Goal: Task Accomplishment & Management: Manage account settings

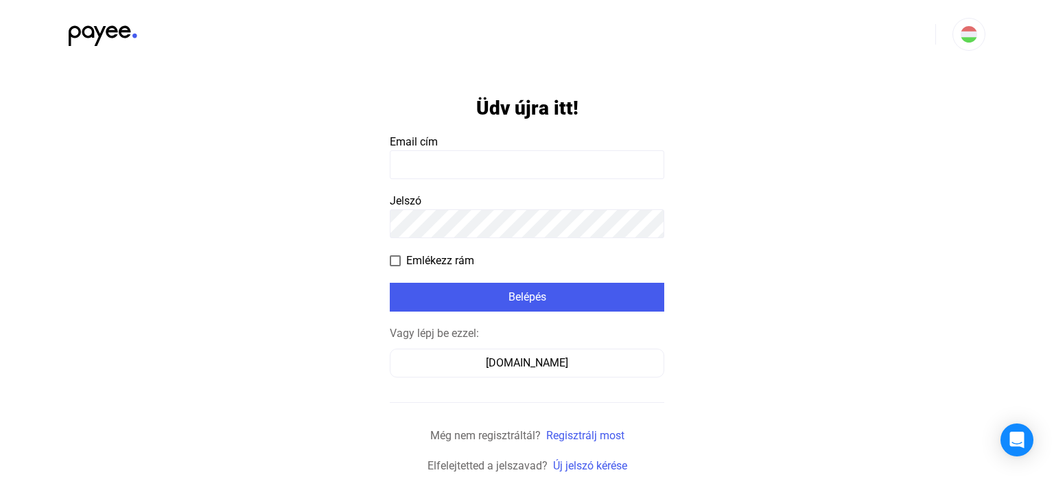
click at [467, 167] on input at bounding box center [527, 164] width 274 height 29
click at [434, 170] on input at bounding box center [527, 164] width 274 height 29
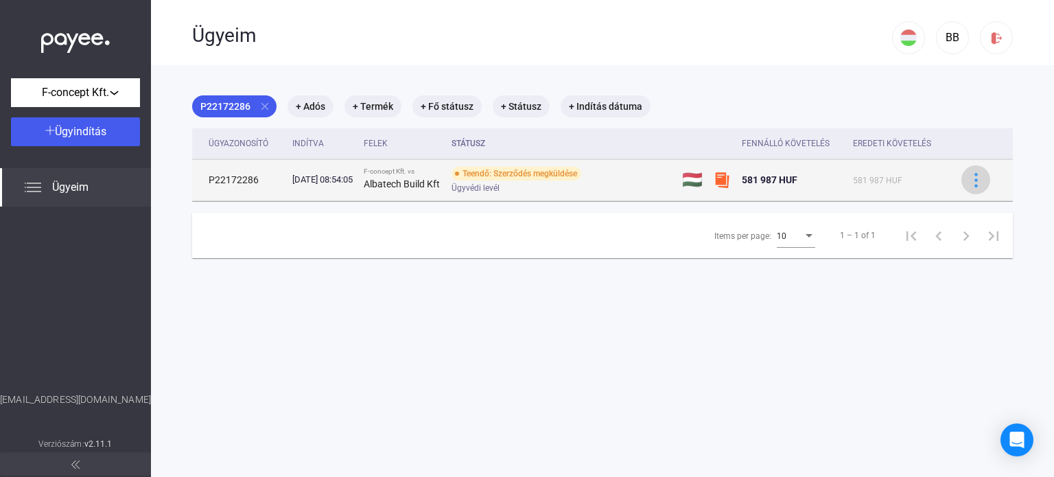
click at [972, 179] on img at bounding box center [976, 180] width 14 height 14
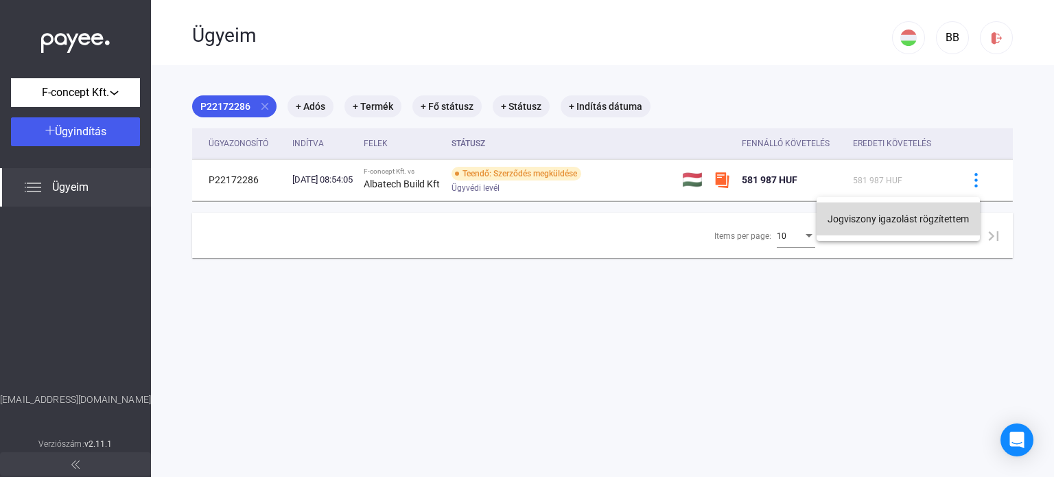
click at [917, 222] on button "Jogviszony igazolást rögzítettem" at bounding box center [898, 218] width 163 height 33
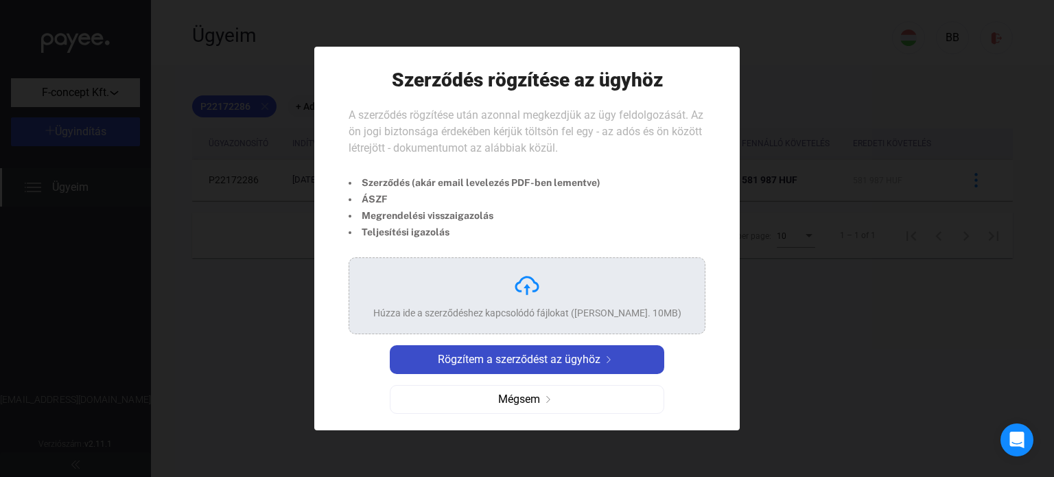
click at [541, 359] on span "Rögzítem a szerződést az ügyhöz" at bounding box center [519, 359] width 163 height 16
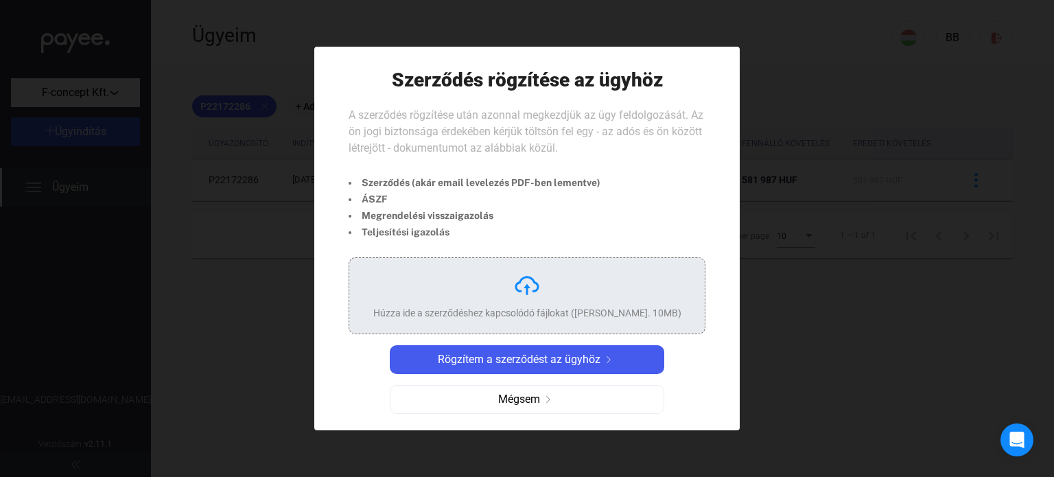
click at [524, 286] on img at bounding box center [526, 285] width 27 height 27
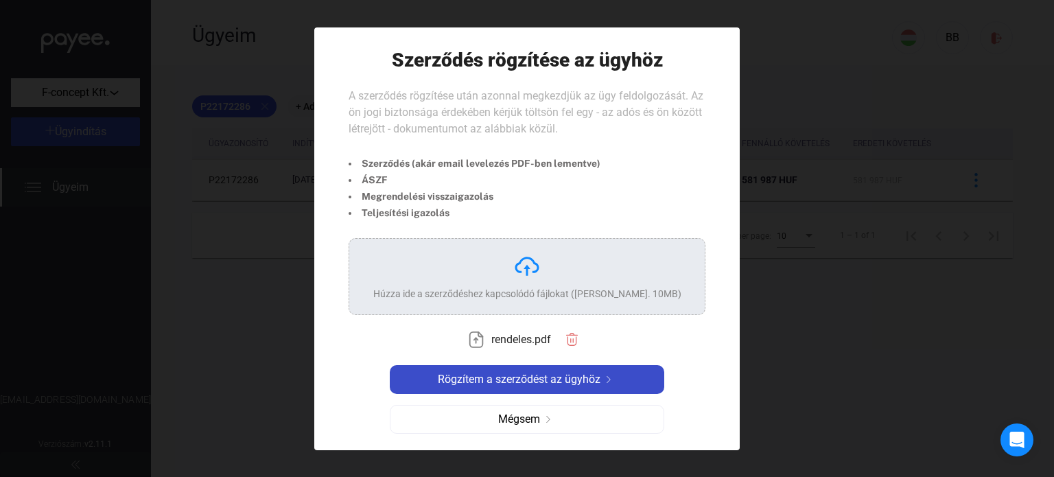
click at [598, 375] on span "Rögzítem a szerződést az ügyhöz" at bounding box center [519, 379] width 163 height 16
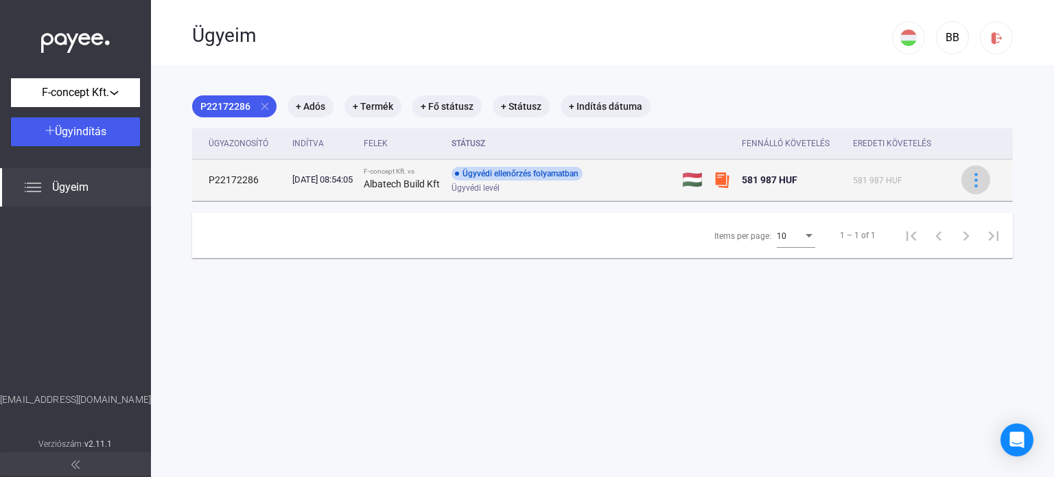
click at [969, 183] on img at bounding box center [976, 180] width 14 height 14
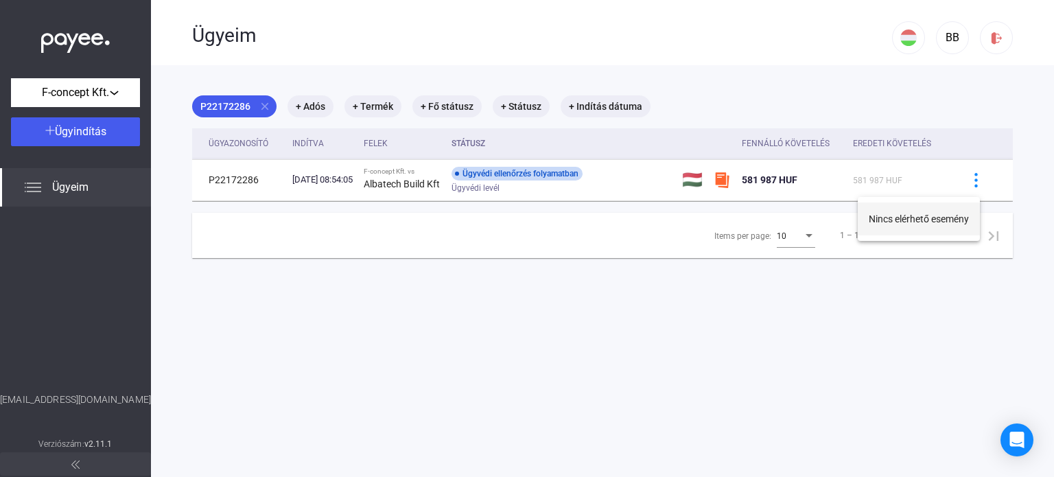
click at [909, 215] on button "Nincs elérhető esemény" at bounding box center [919, 218] width 122 height 33
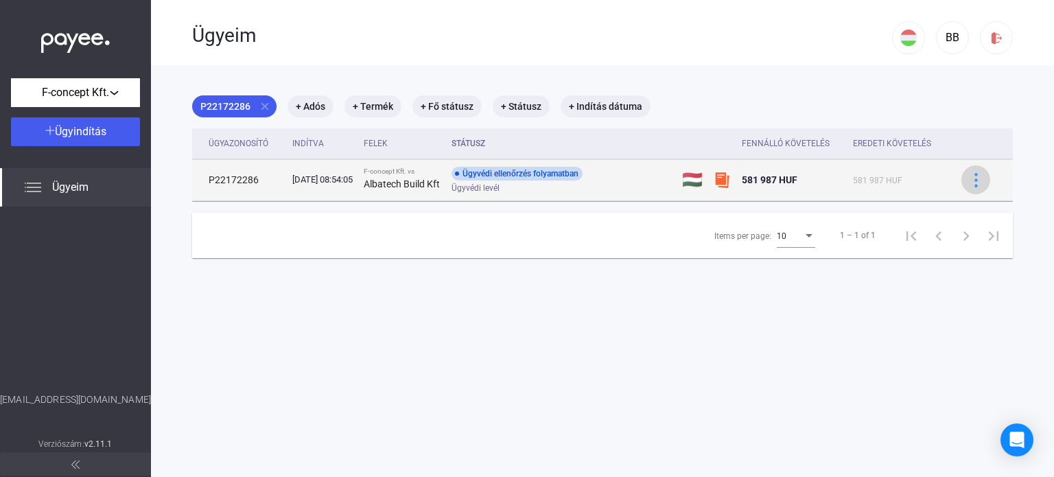
click at [969, 181] on img at bounding box center [976, 180] width 14 height 14
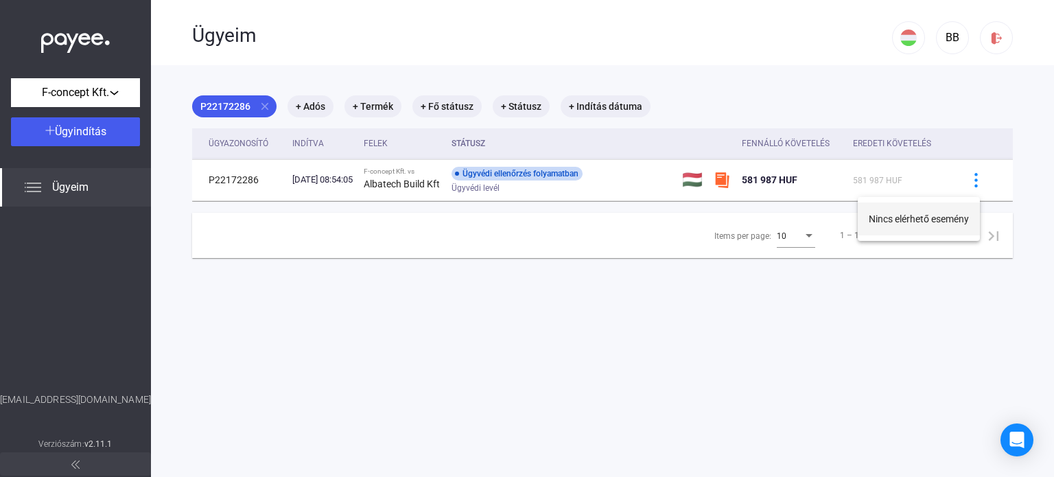
click at [935, 226] on button "Nincs elérhető esemény" at bounding box center [919, 218] width 122 height 33
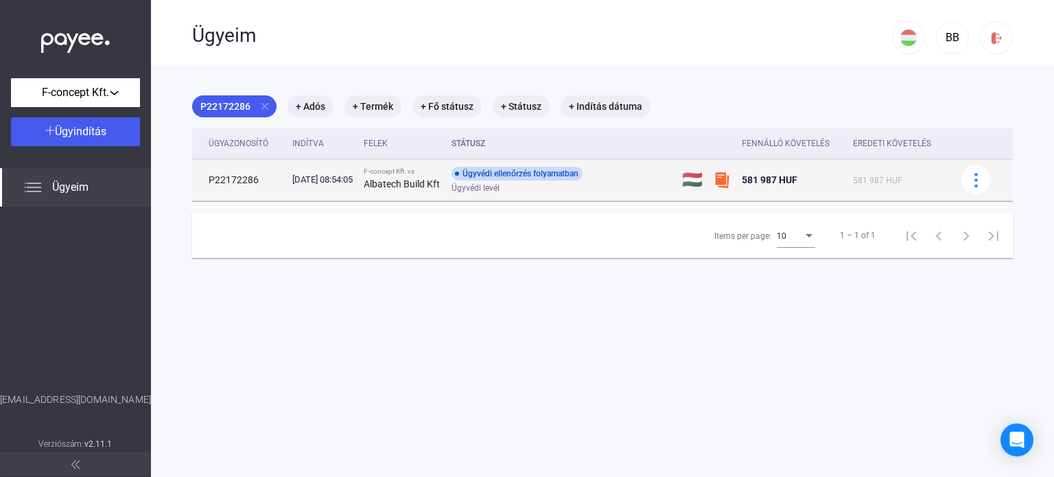
click at [522, 175] on div "Ügyvédi ellenőrzés folyamatban" at bounding box center [517, 174] width 131 height 14
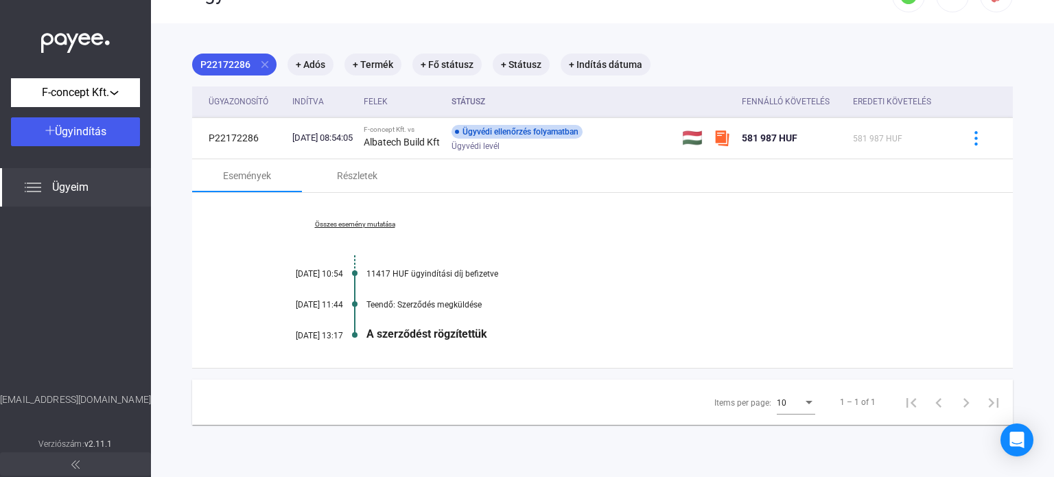
scroll to position [65, 0]
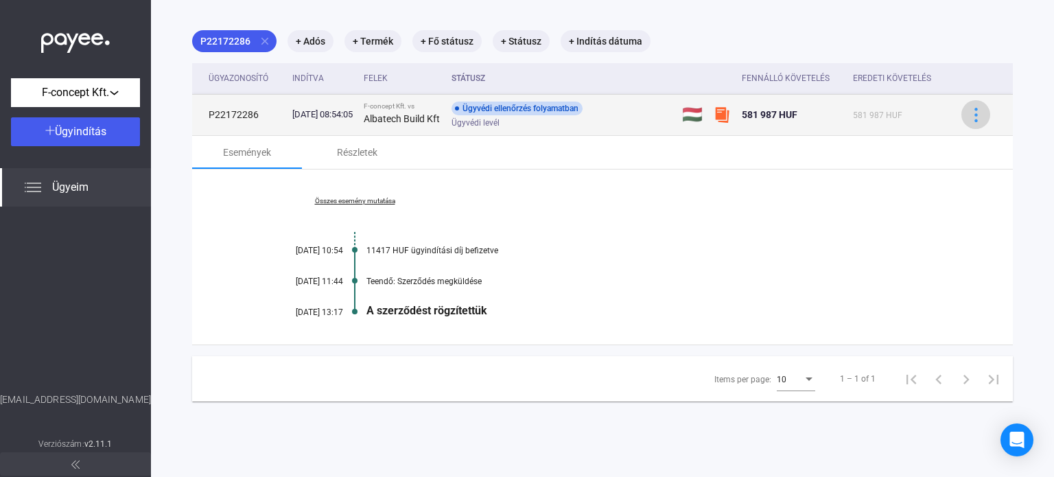
click at [970, 115] on img at bounding box center [976, 115] width 14 height 14
click at [522, 107] on div at bounding box center [527, 238] width 1054 height 477
